Goal: Transaction & Acquisition: Purchase product/service

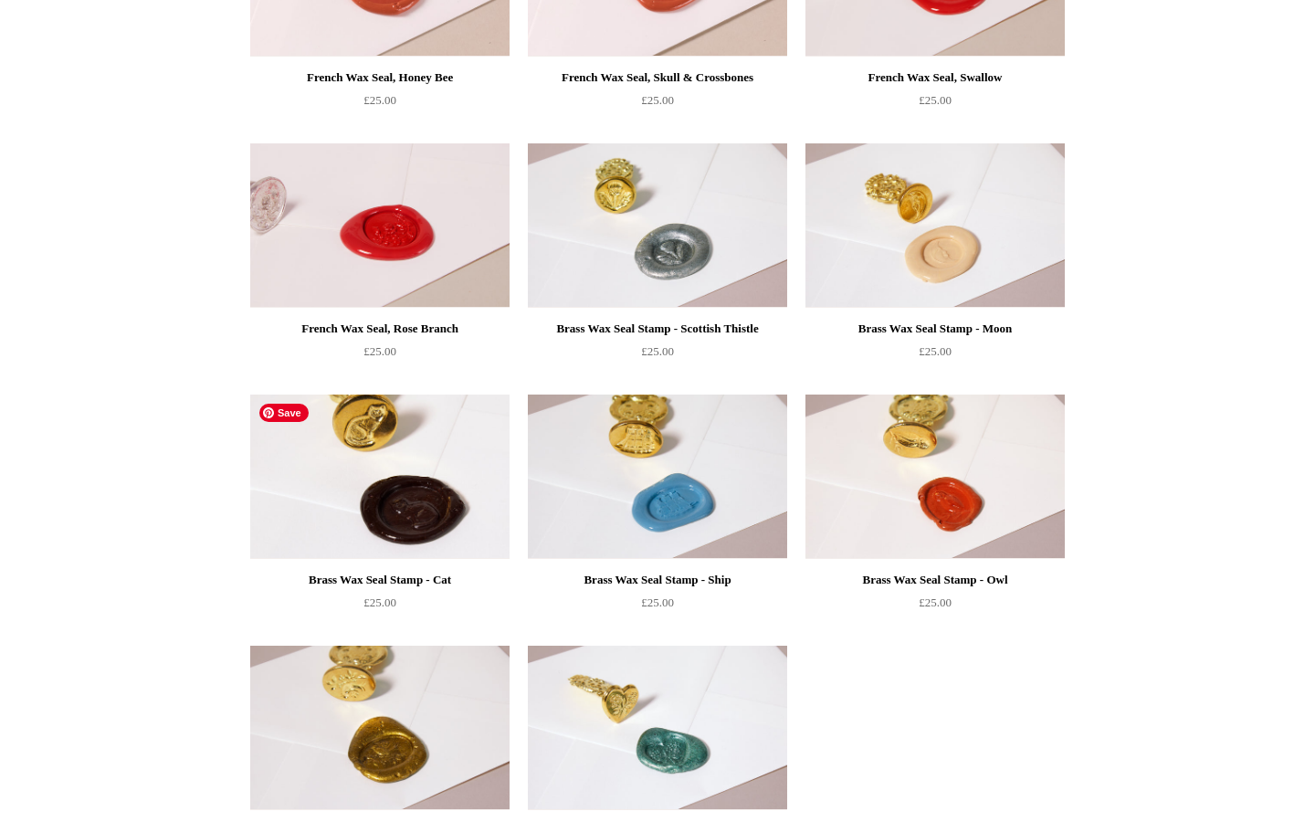
scroll to position [1468, 0]
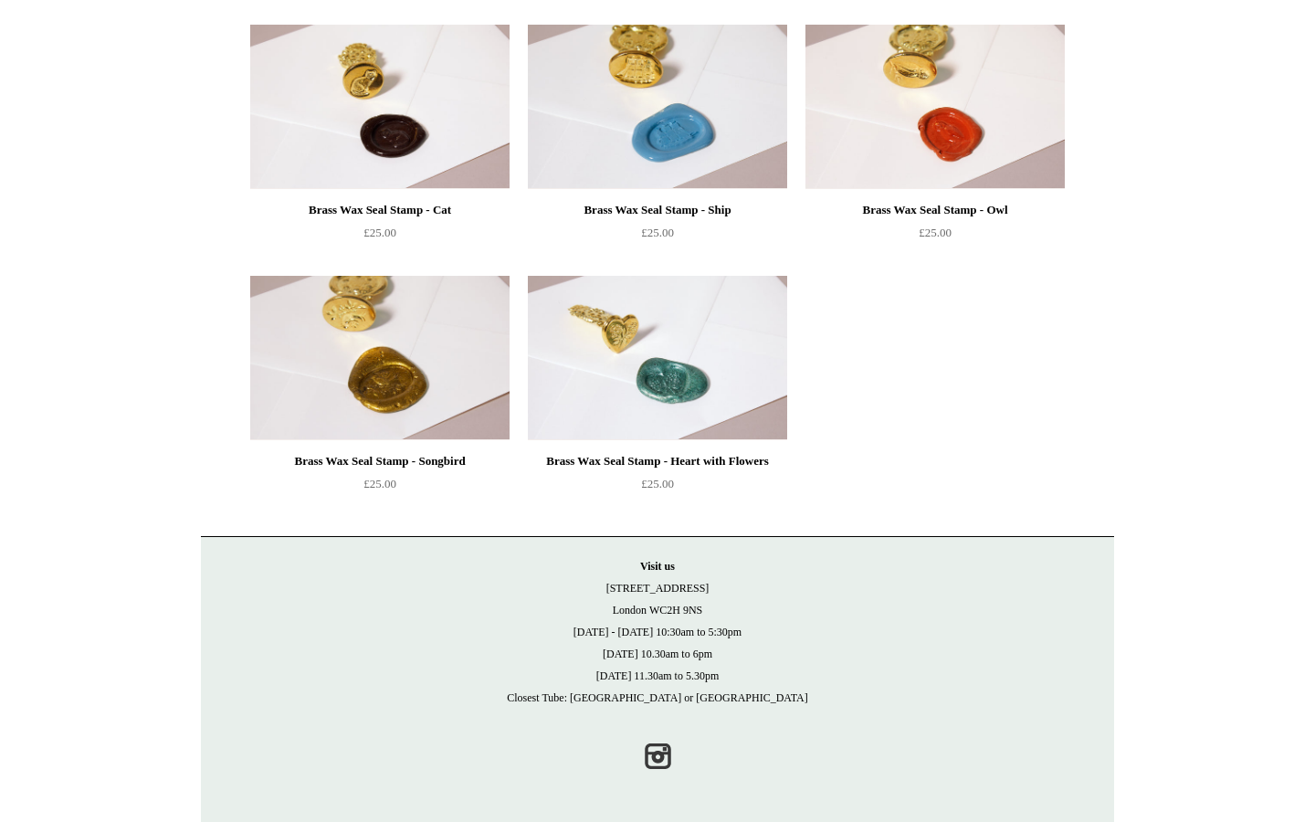
click at [416, 455] on div "Brass Wax Seal Stamp - Songbird" at bounding box center [380, 461] width 250 height 22
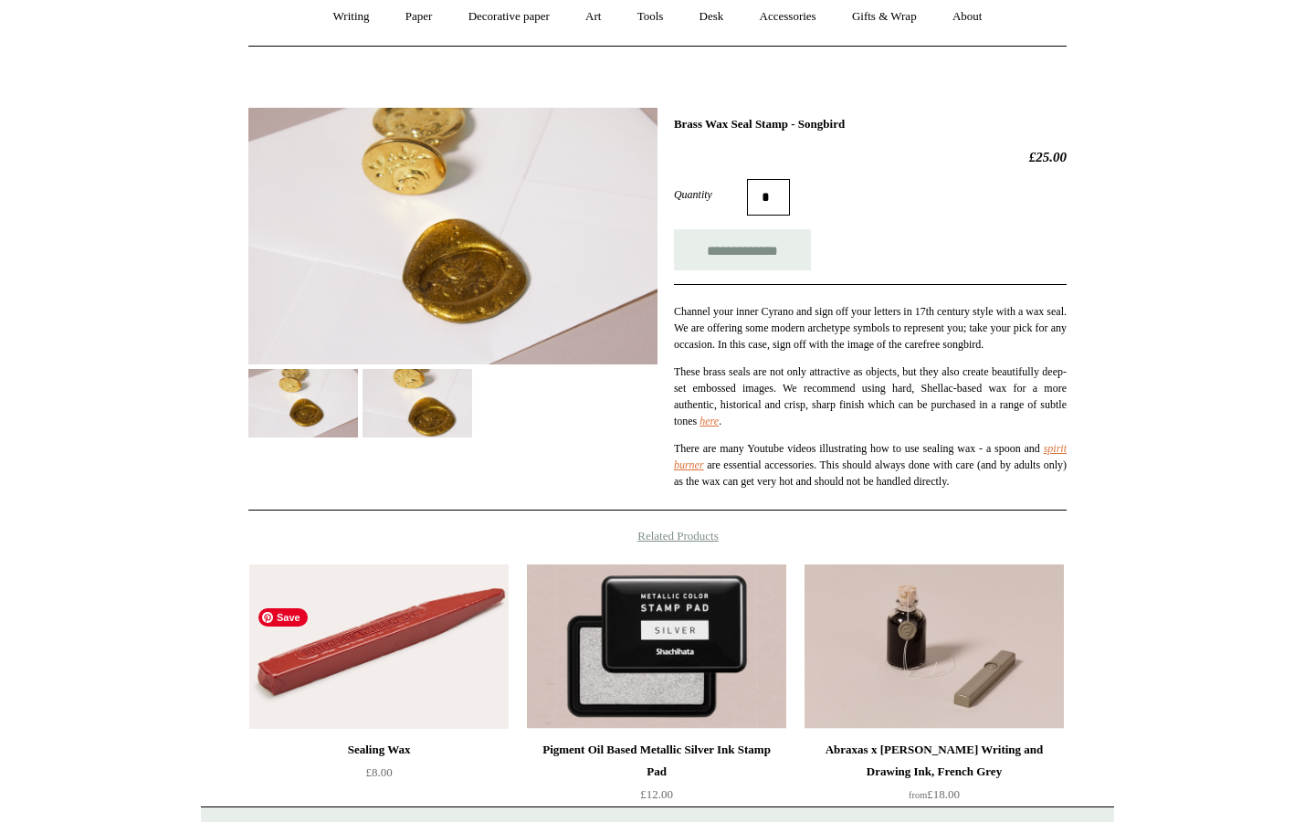
scroll to position [74, 0]
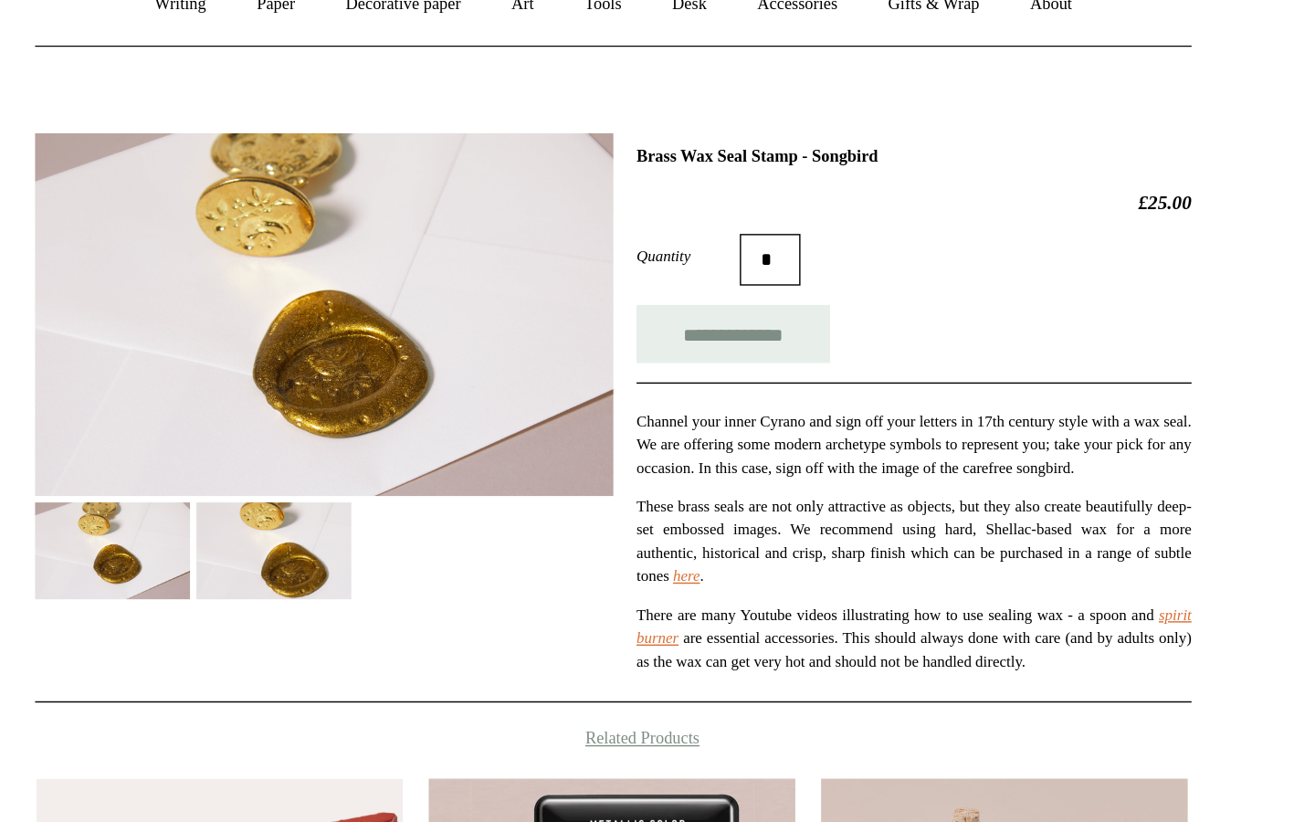
click at [395, 505] on img at bounding box center [418, 502] width 110 height 68
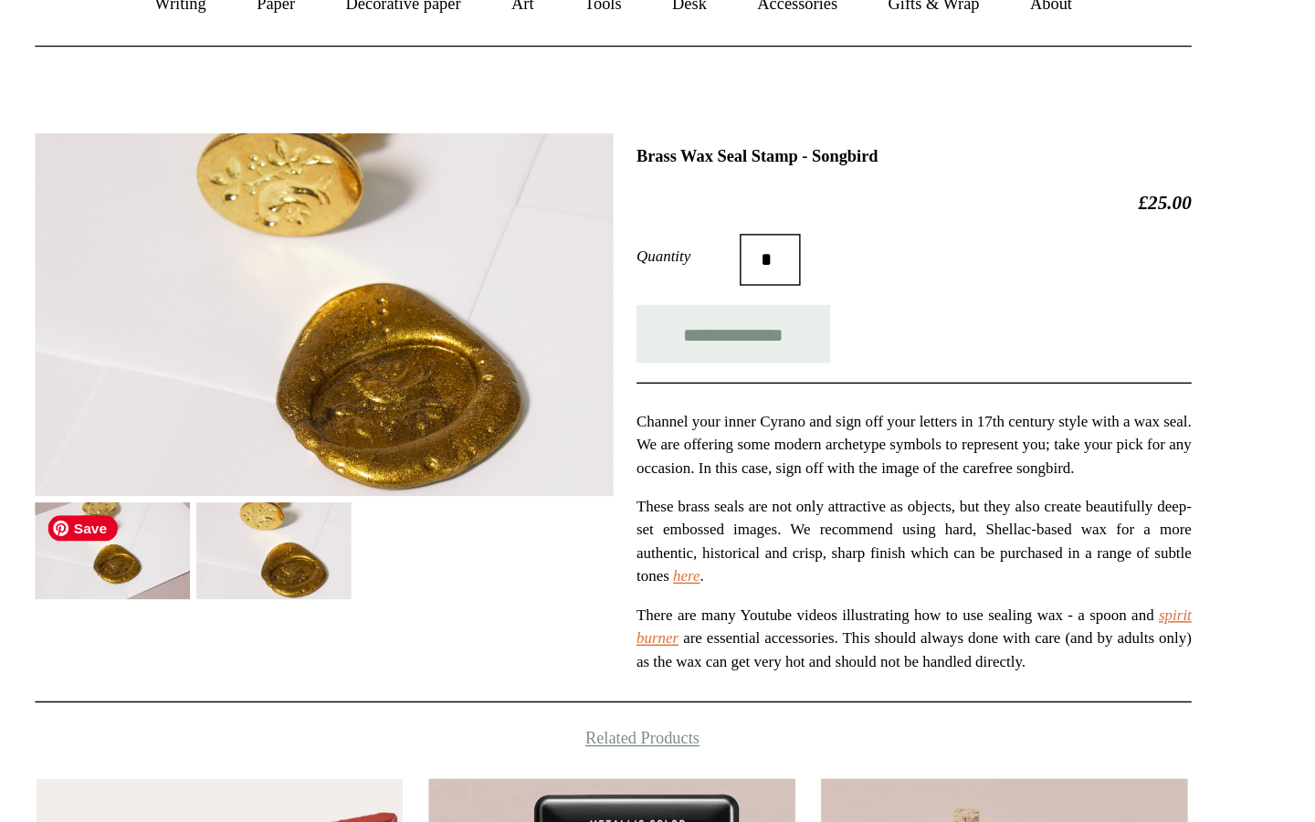
click at [334, 484] on img at bounding box center [303, 502] width 110 height 68
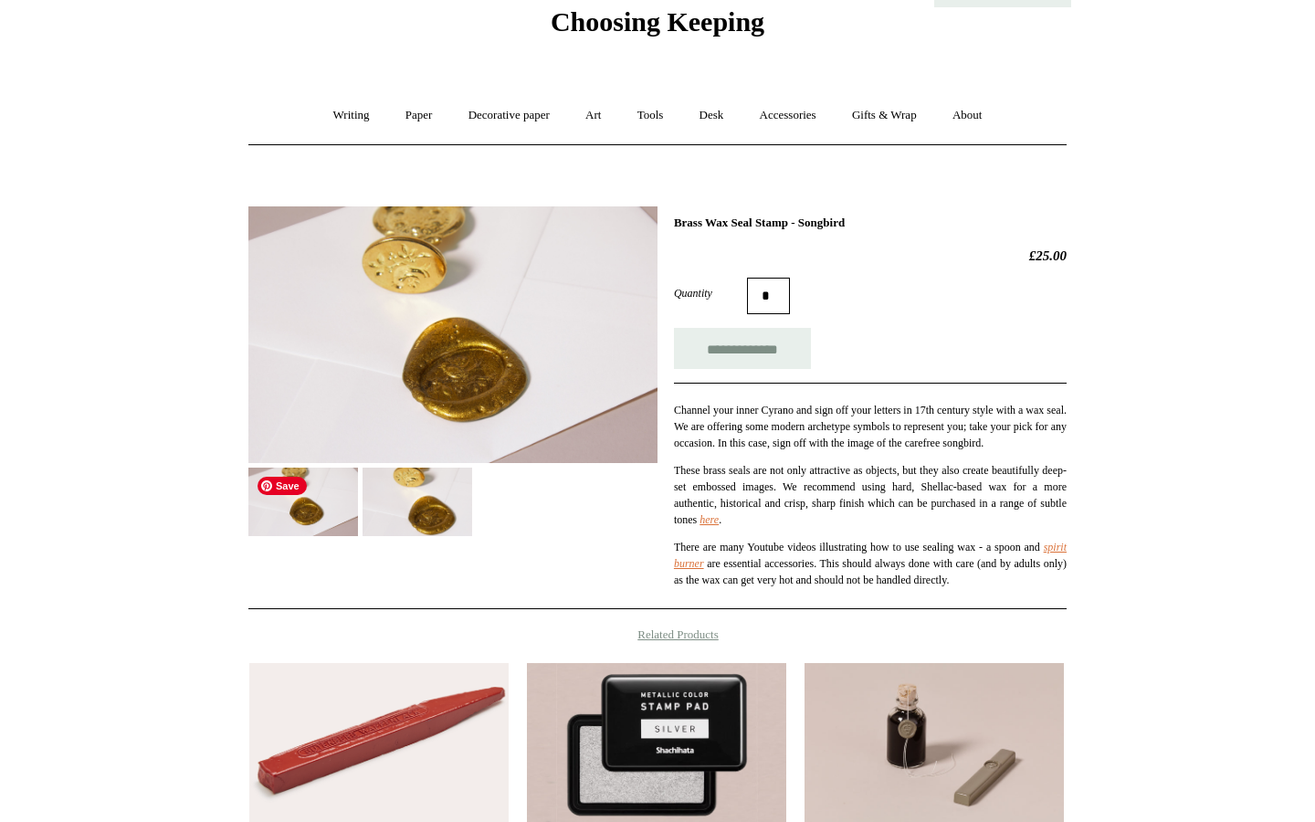
click at [323, 479] on img at bounding box center [303, 502] width 110 height 68
click at [403, 503] on img at bounding box center [418, 502] width 110 height 68
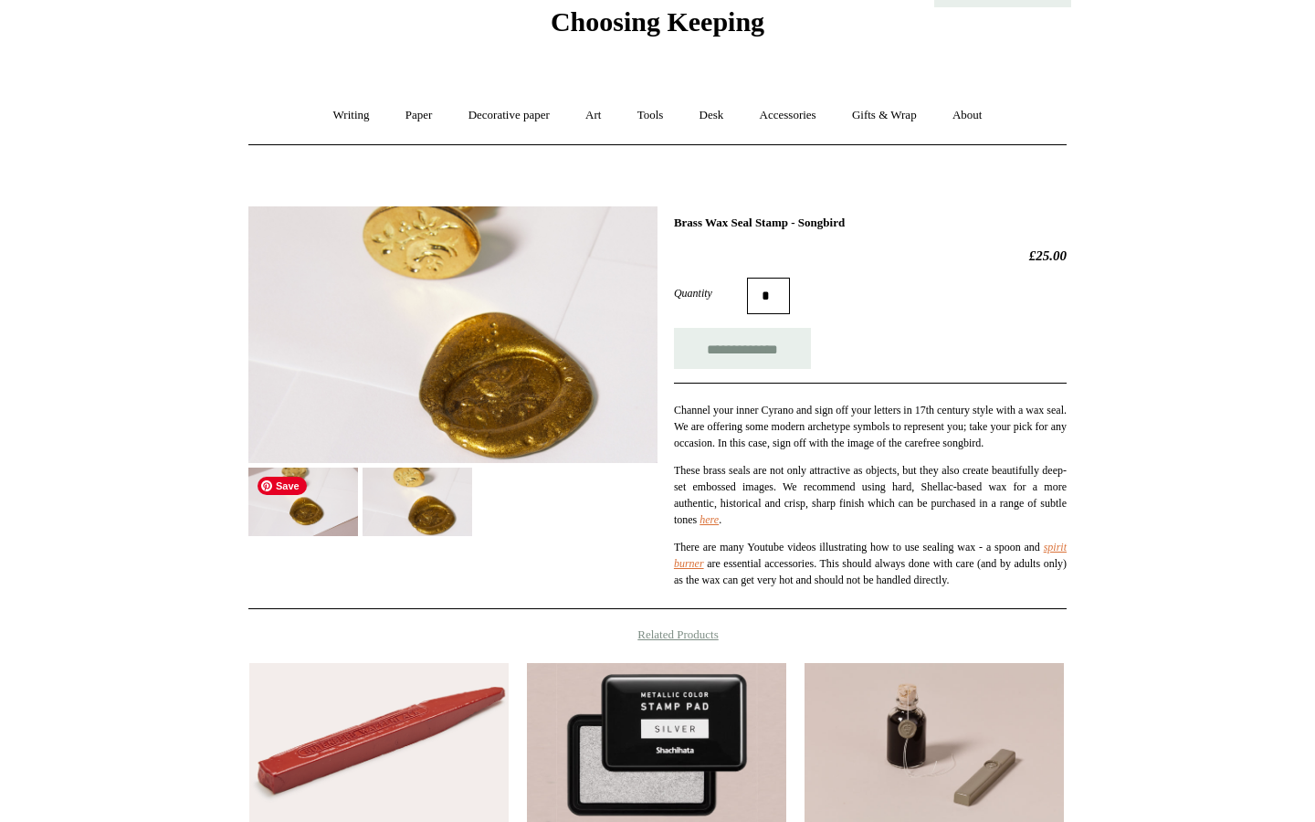
click at [331, 495] on img at bounding box center [303, 502] width 110 height 68
